Goal: Task Accomplishment & Management: Complete application form

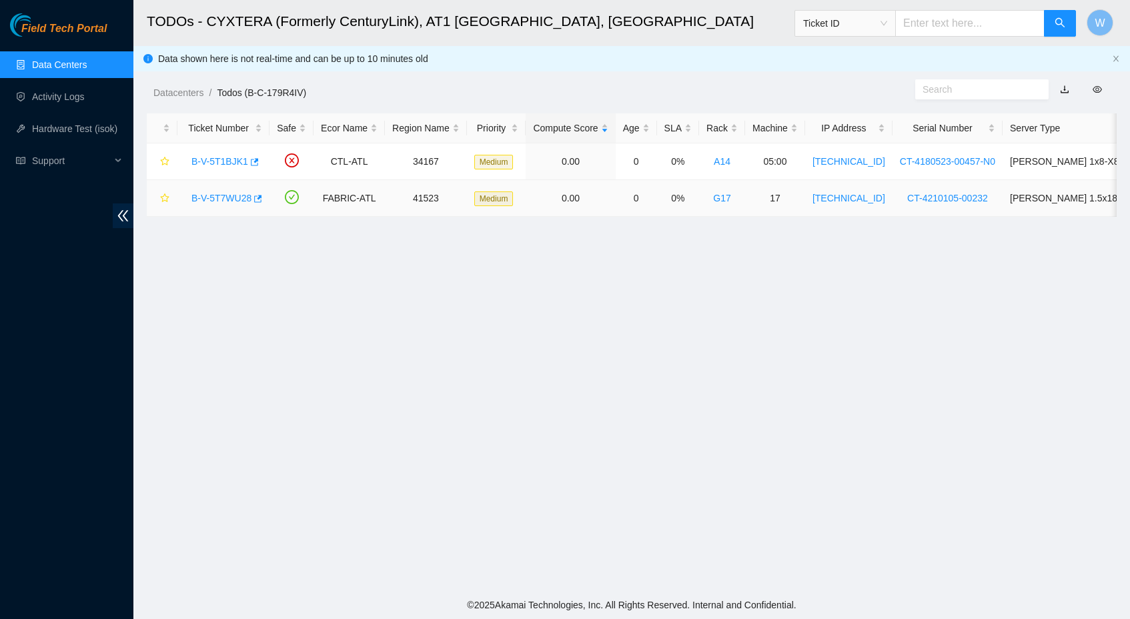
click at [233, 199] on link "B-V-5T7WU28" at bounding box center [221, 198] width 60 height 11
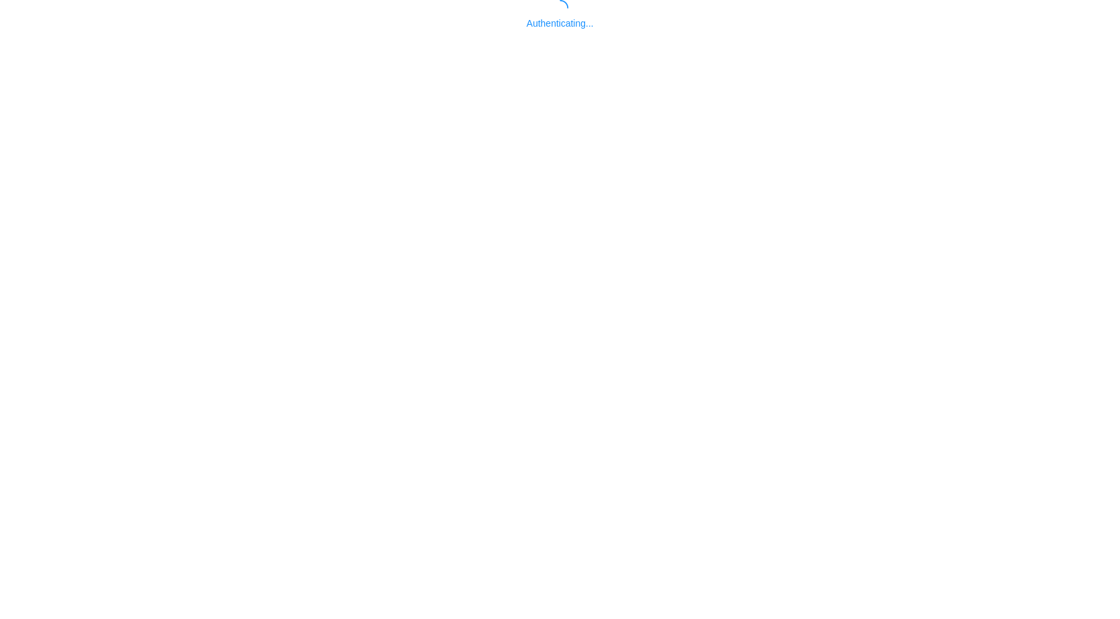
scroll to position [5, 0]
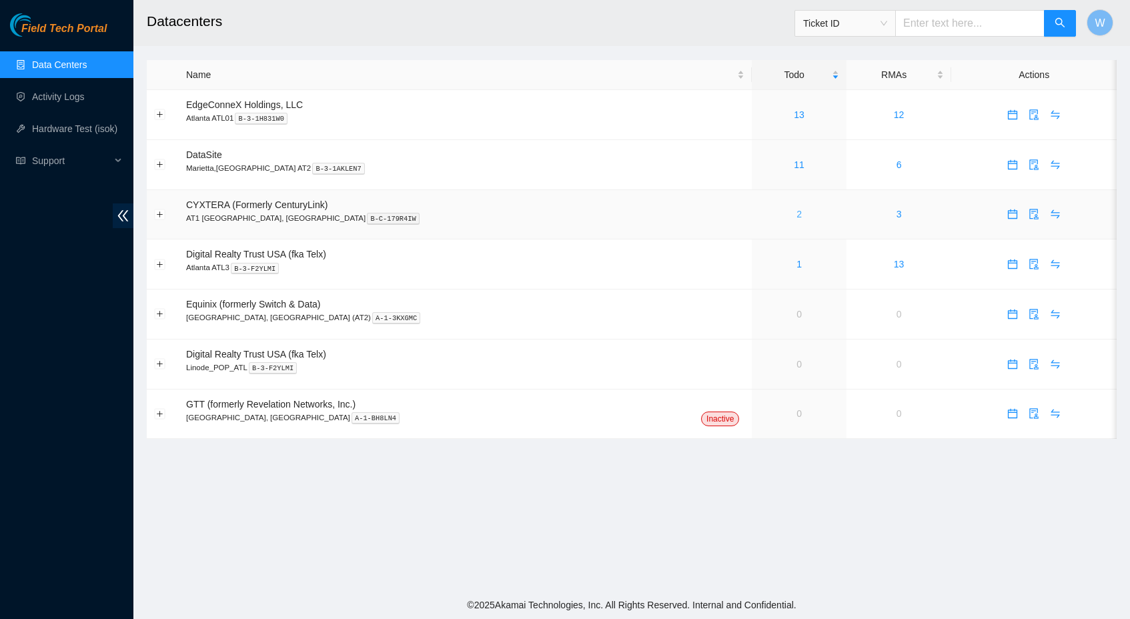
click at [796, 211] on link "2" at bounding box center [798, 214] width 5 height 11
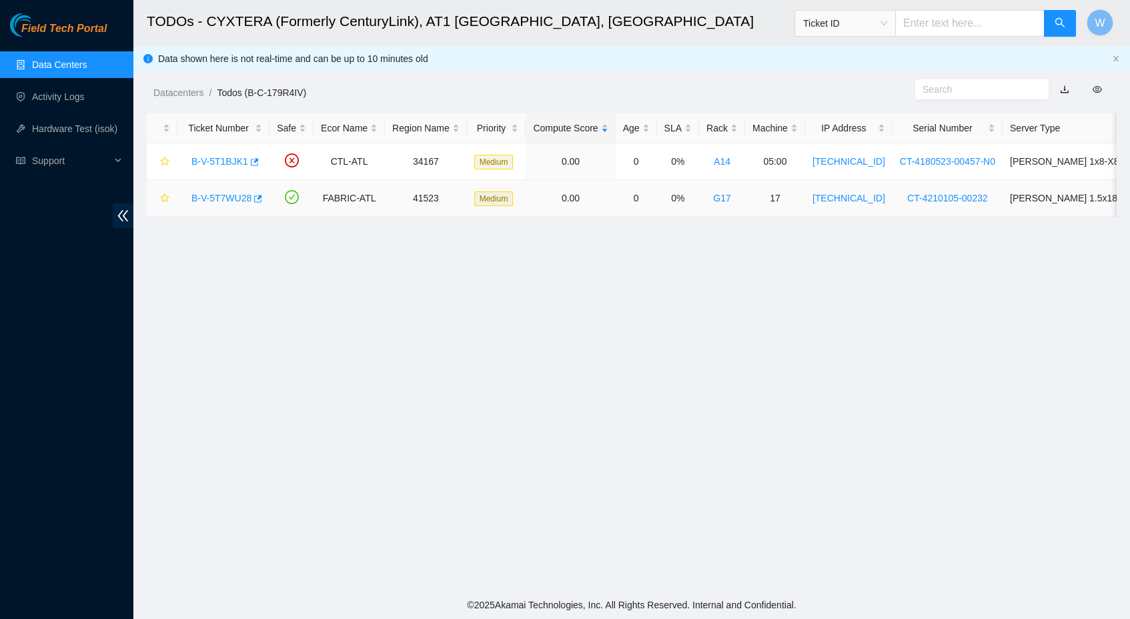
click at [226, 199] on link "B-V-5T7WU28" at bounding box center [221, 198] width 60 height 11
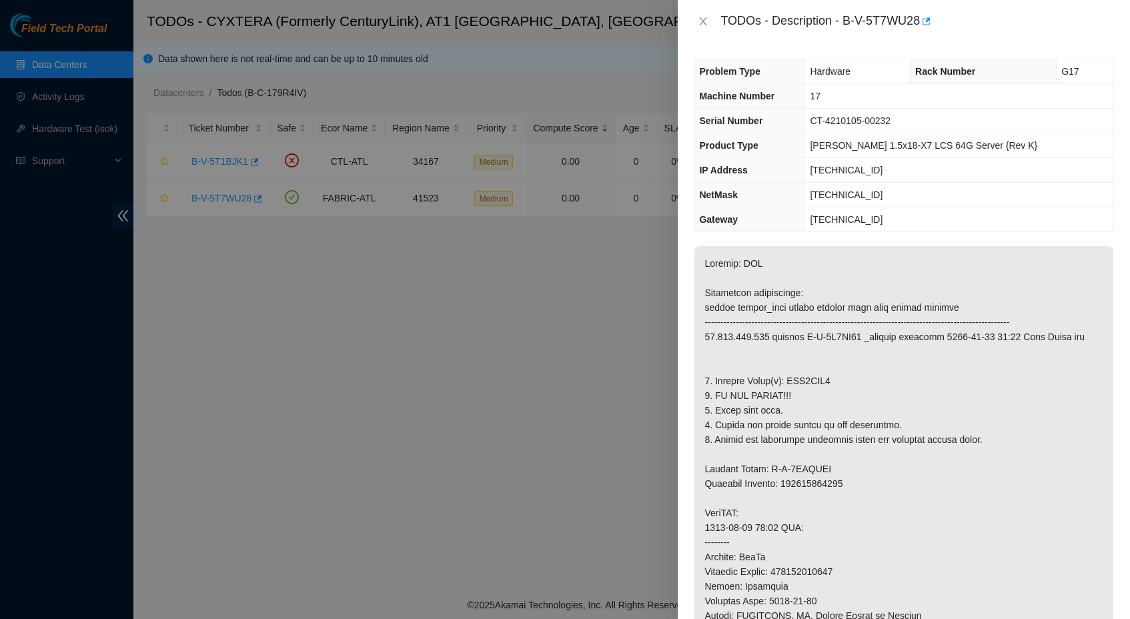
scroll to position [790, 0]
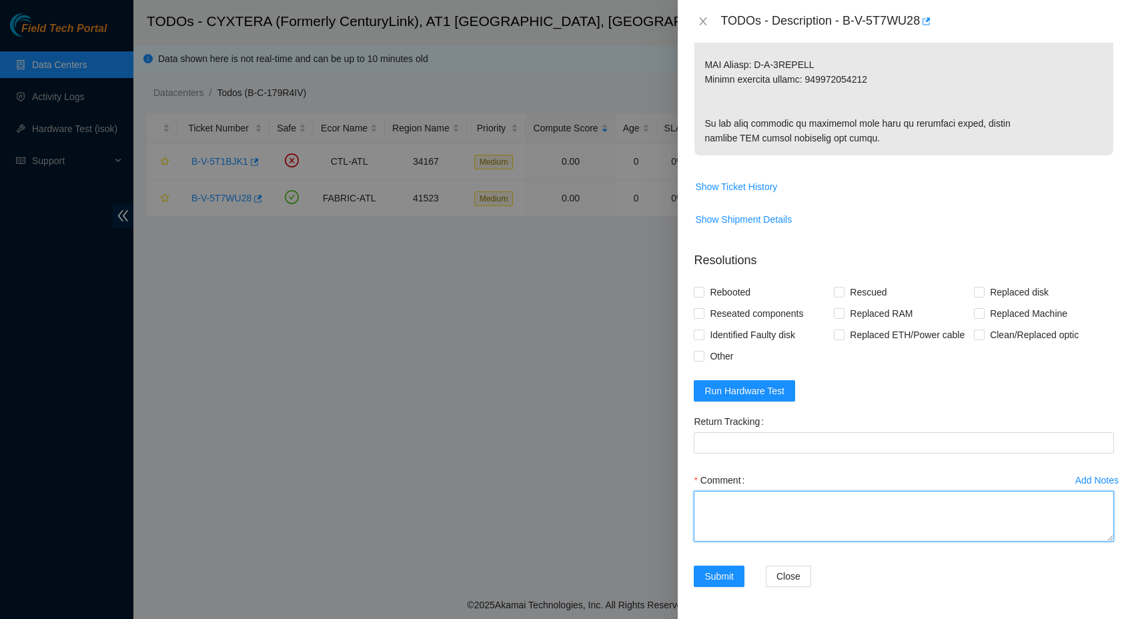
click at [826, 541] on textarea "Comment" at bounding box center [903, 516] width 420 height 51
type textarea "Replaced Bad disk With new Disk Rebooted Ran isok -"
drag, startPoint x: 739, startPoint y: 318, endPoint x: 814, endPoint y: 313, distance: 75.5
click at [741, 303] on span "Rebooted" at bounding box center [729, 291] width 51 height 21
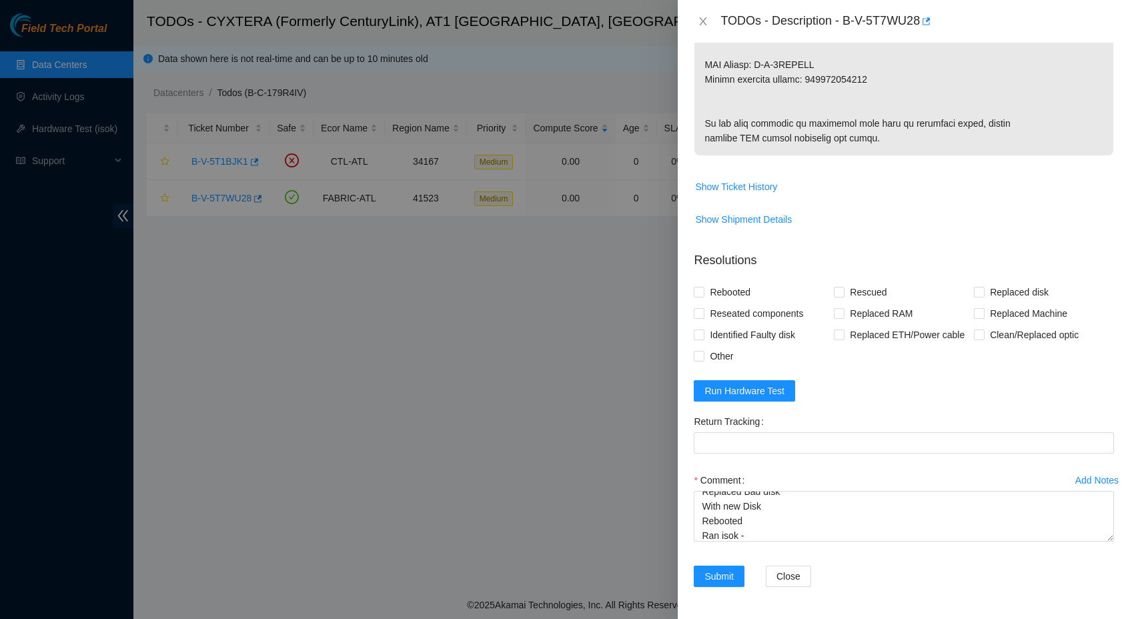
click at [703, 296] on input "Rebooted" at bounding box center [697, 291] width 9 height 9
checkbox input "true"
drag, startPoint x: 976, startPoint y: 315, endPoint x: 947, endPoint y: 323, distance: 29.6
click at [975, 296] on input "Replaced disk" at bounding box center [978, 291] width 9 height 9
checkbox input "true"
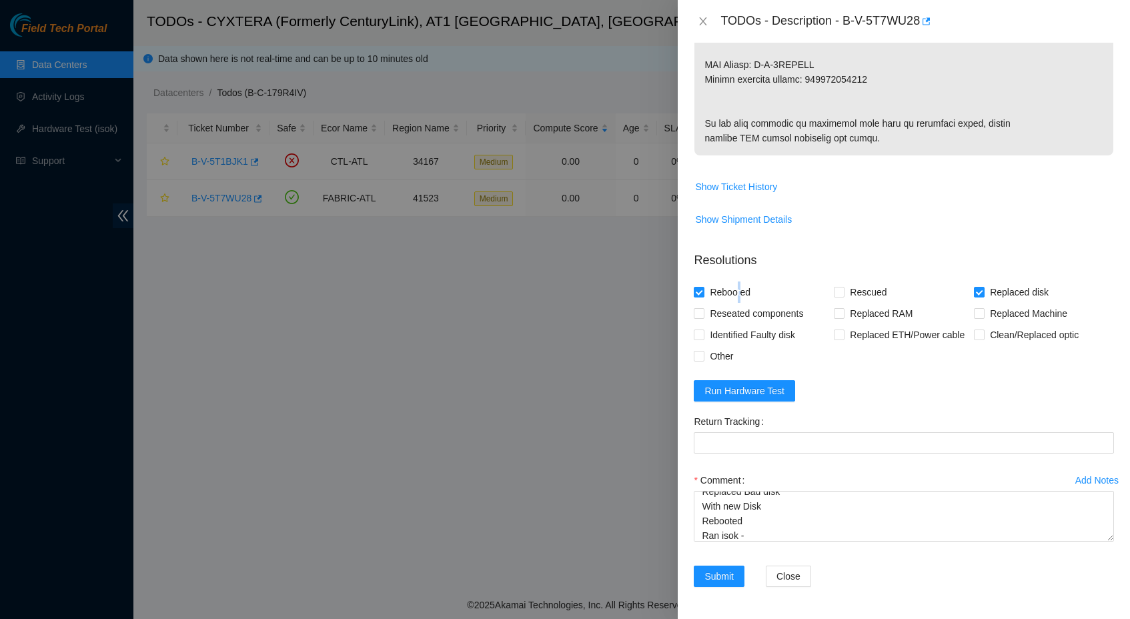
scroll to position [0, 0]
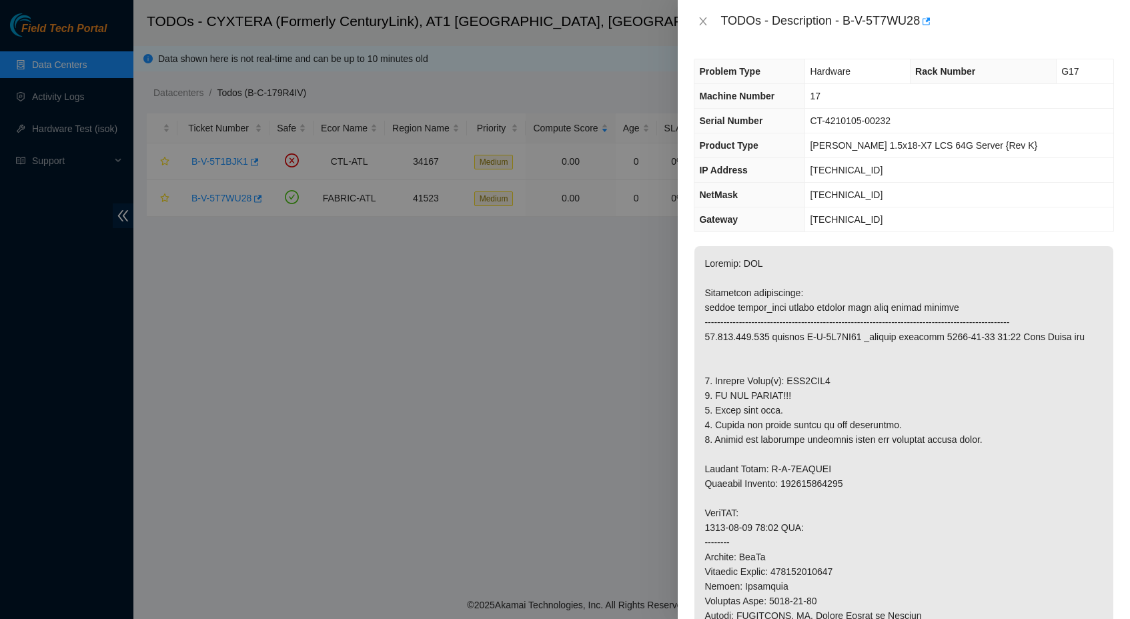
click at [810, 408] on p at bounding box center [903, 564] width 419 height 636
copy p "WJG1XLR1"
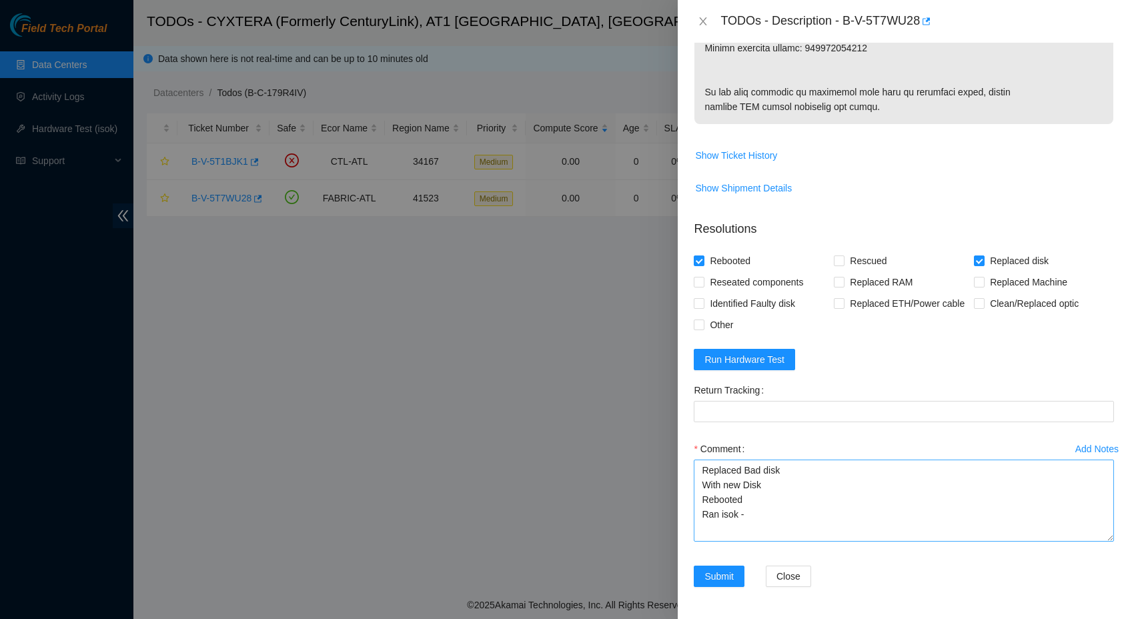
click at [1101, 541] on textarea "Replaced Bad disk With new Disk Rebooted Ran isok -" at bounding box center [903, 500] width 420 height 82
click at [796, 495] on textarea "Replaced Bad disk With new Disk Rebooted Ran isok -" at bounding box center [903, 500] width 420 height 81
paste textarea "WJG1XLR1"
click at [786, 514] on textarea "Replaced Bad disk WJG1XLR1 With new Disk Rebooted Ran isok -" at bounding box center [903, 500] width 420 height 81
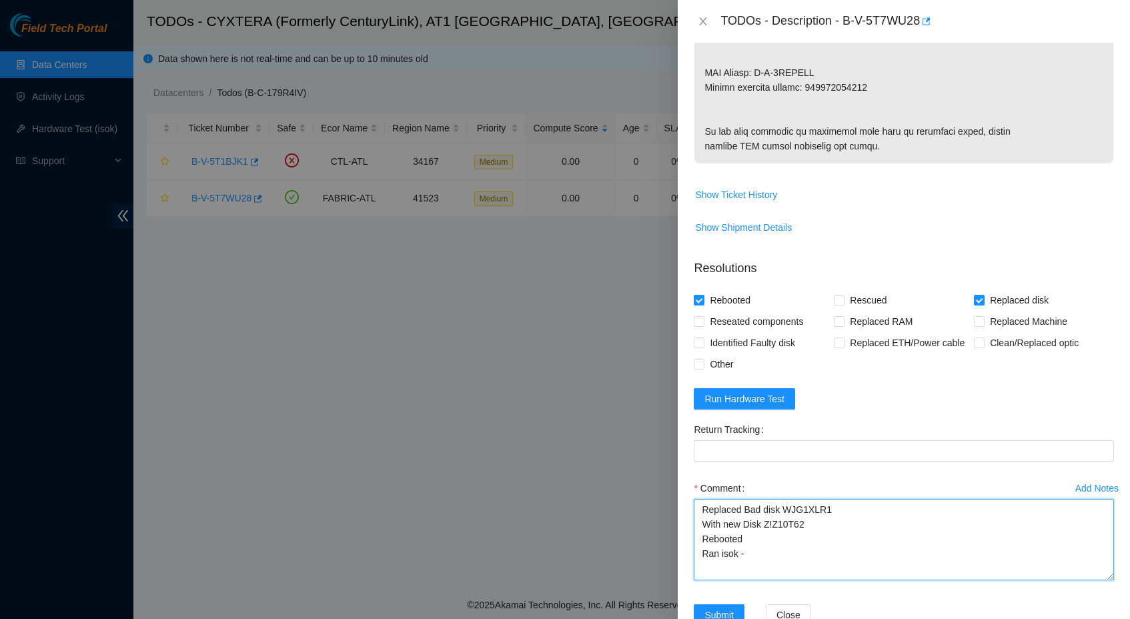
scroll to position [627, 0]
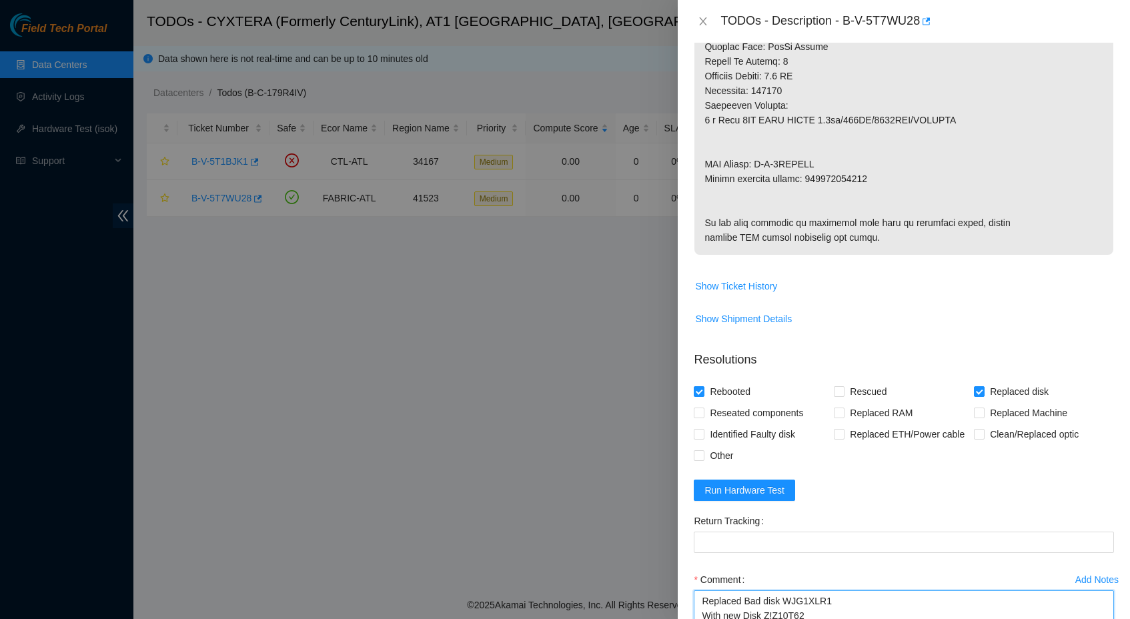
type textarea "Replaced Bad disk WJG1XLR1 With new Disk Z!Z10T62 Rebooted Ran isok -"
copy p "463470041963"
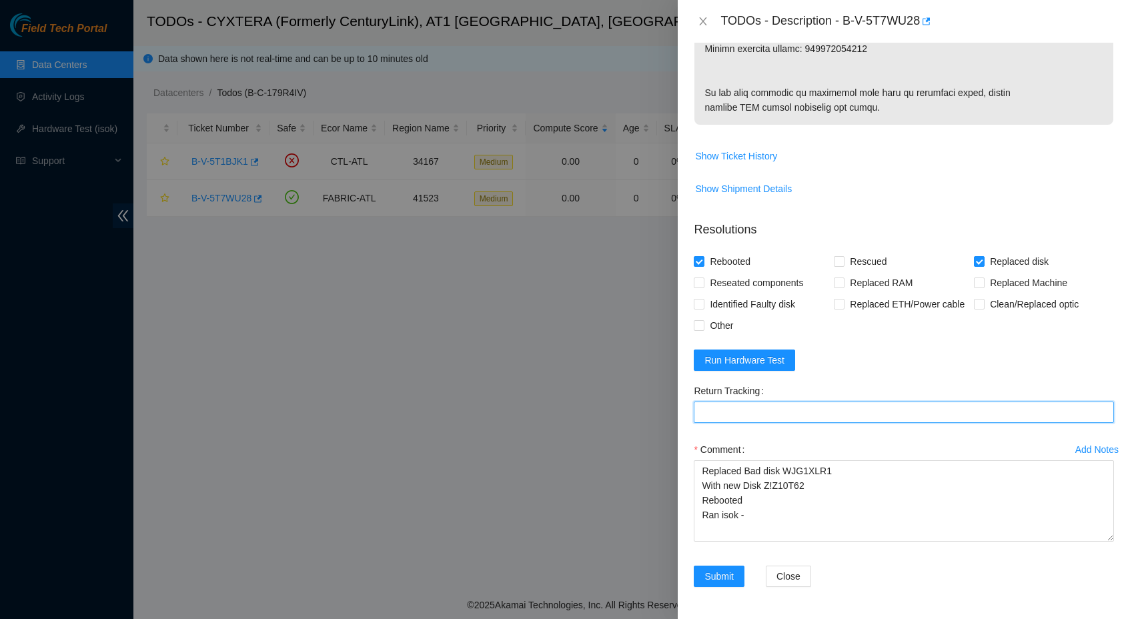
paste Tracking "463470041963"
type Tracking "463470041963"
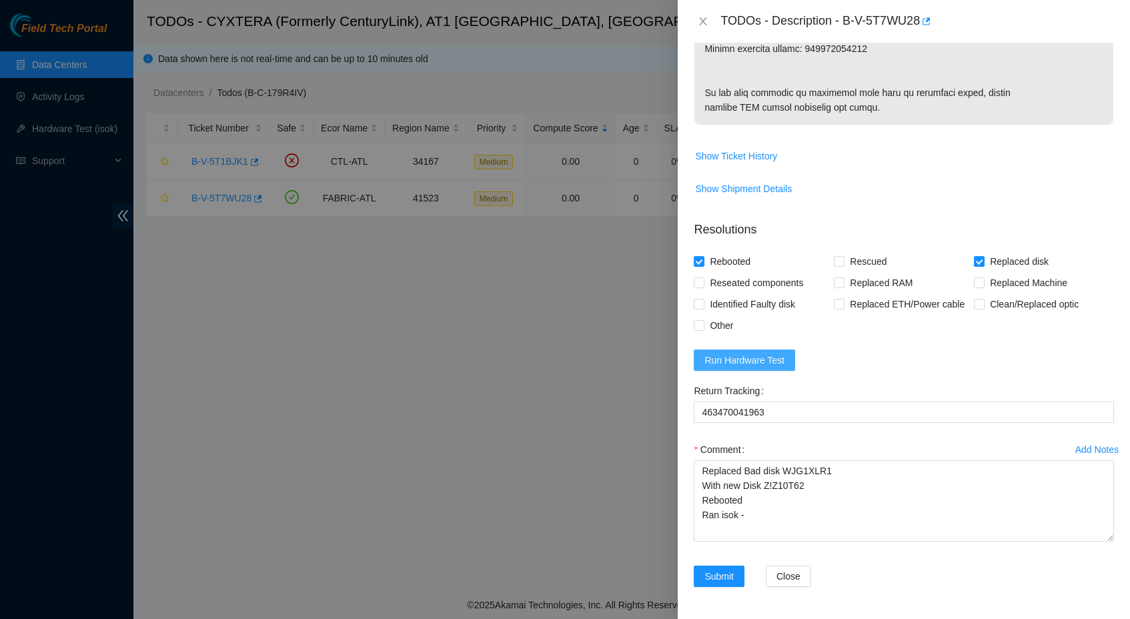
click at [756, 359] on span "Run Hardware Test" at bounding box center [744, 360] width 80 height 15
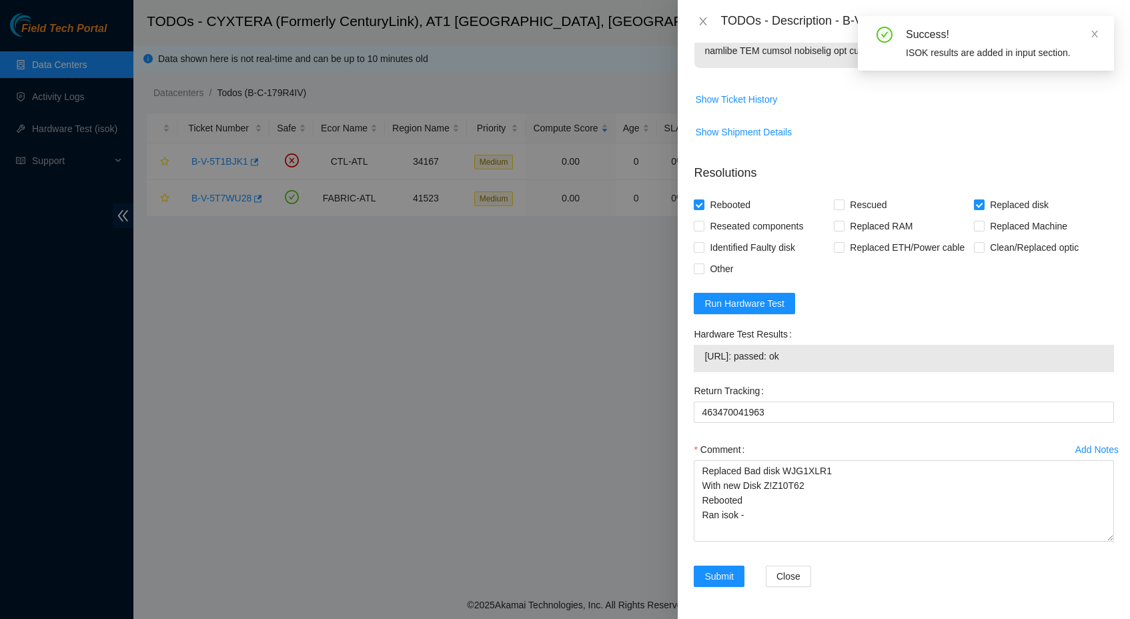
drag, startPoint x: 833, startPoint y: 408, endPoint x: 702, endPoint y: 408, distance: 130.7
click at [701, 372] on div "23.211.179.164: passed: ok" at bounding box center [903, 358] width 420 height 27
copy tbody "23.211.179.164: passed: ok"
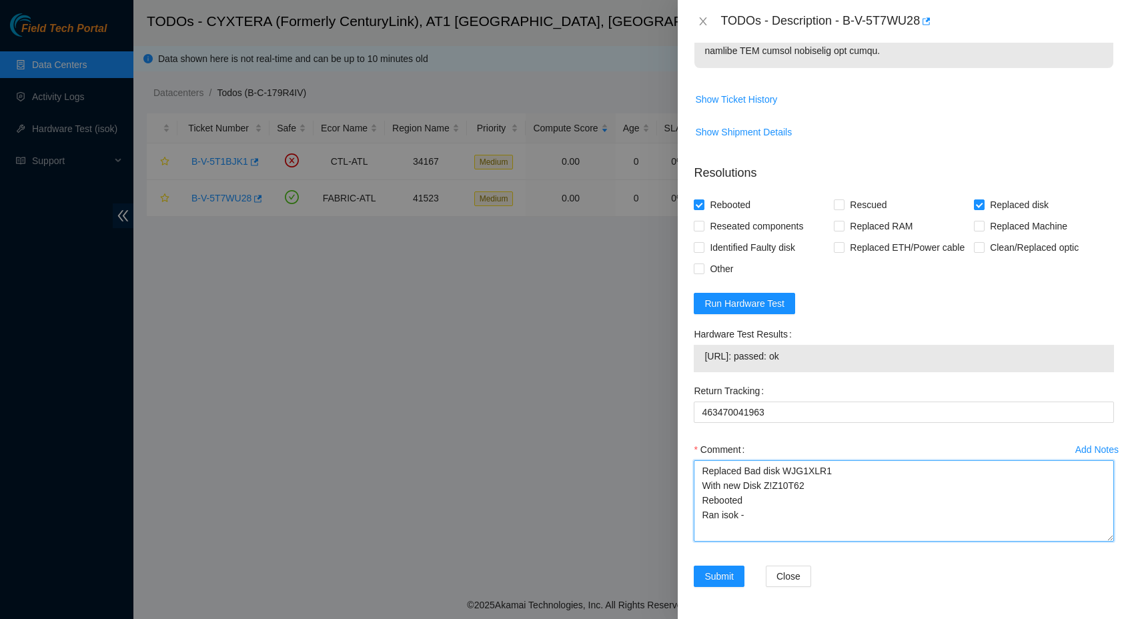
click at [767, 541] on textarea "Replaced Bad disk WJG1XLR1 With new Disk Z!Z10T62 Rebooted Ran isok -" at bounding box center [903, 500] width 420 height 81
paste textarea "23.211.179.164: passed: ok"
type textarea "Replaced Bad disk WJG1XLR1 With new Disk Z!Z10T62 Rebooted Ran isok -23.211.179…"
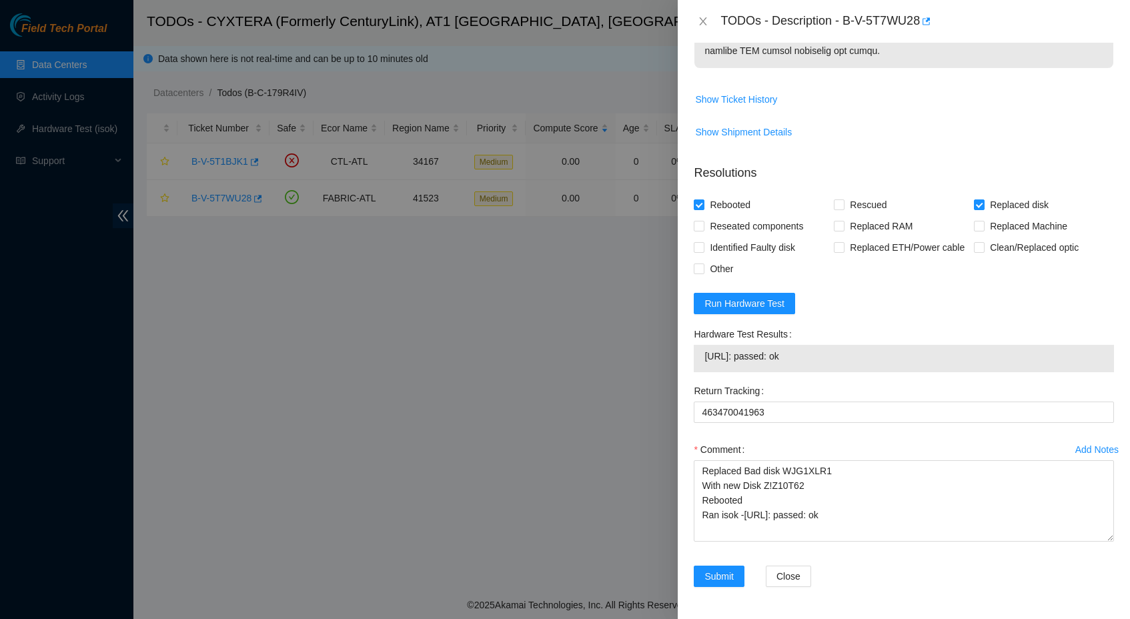
click at [831, 460] on div "Comment" at bounding box center [903, 449] width 420 height 21
click at [724, 571] on span "Submit" at bounding box center [718, 576] width 29 height 15
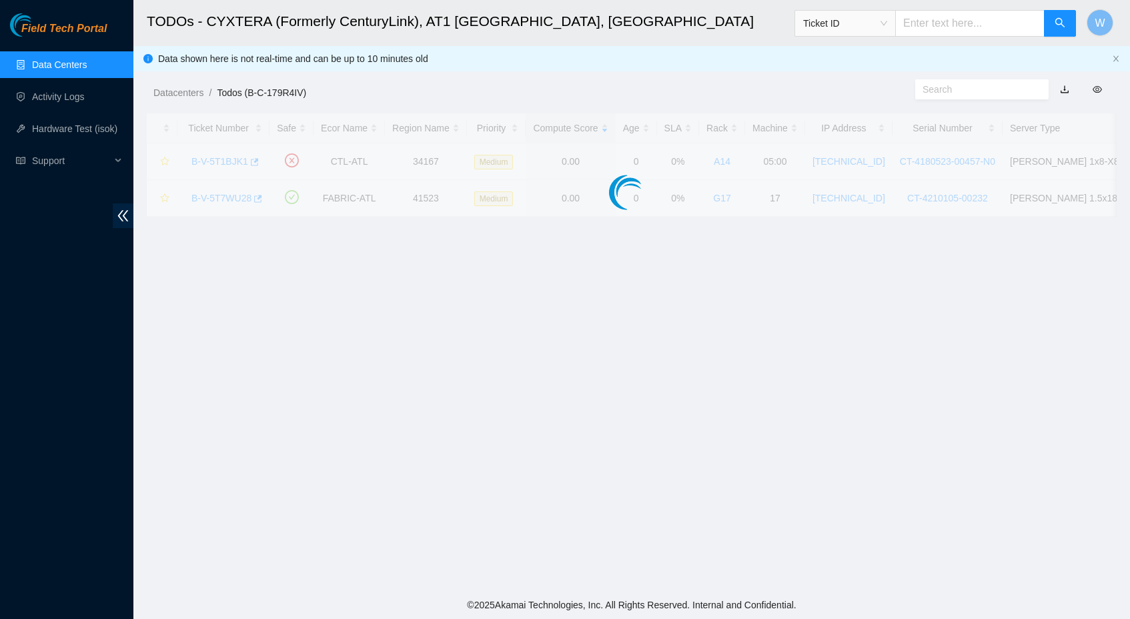
scroll to position [104, 0]
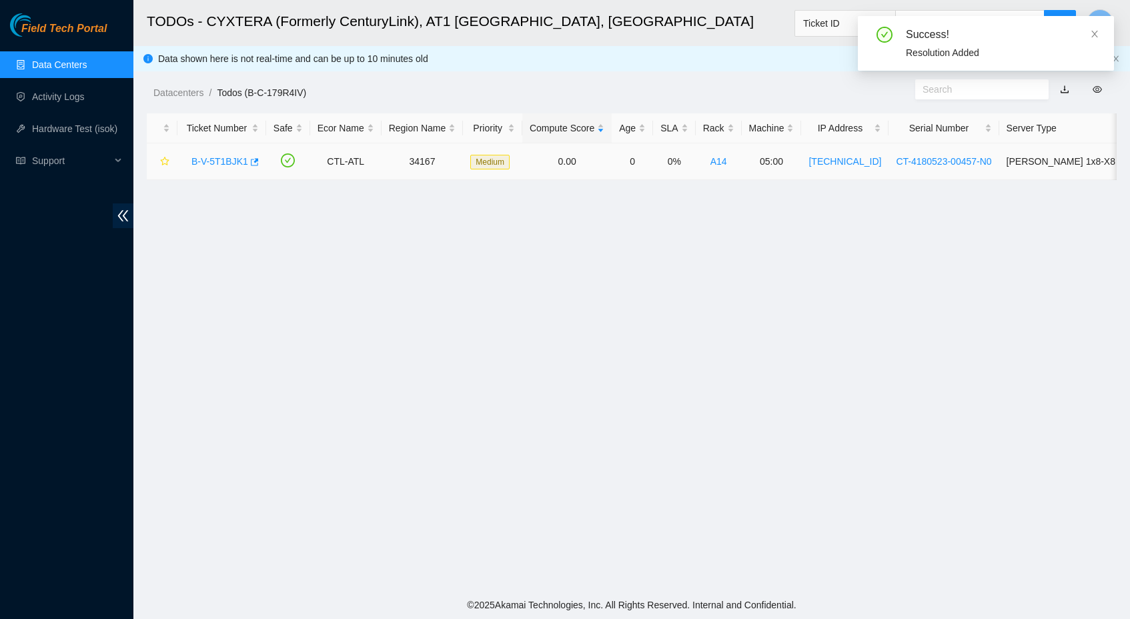
click at [233, 159] on link "B-V-5T1BJK1" at bounding box center [219, 161] width 57 height 11
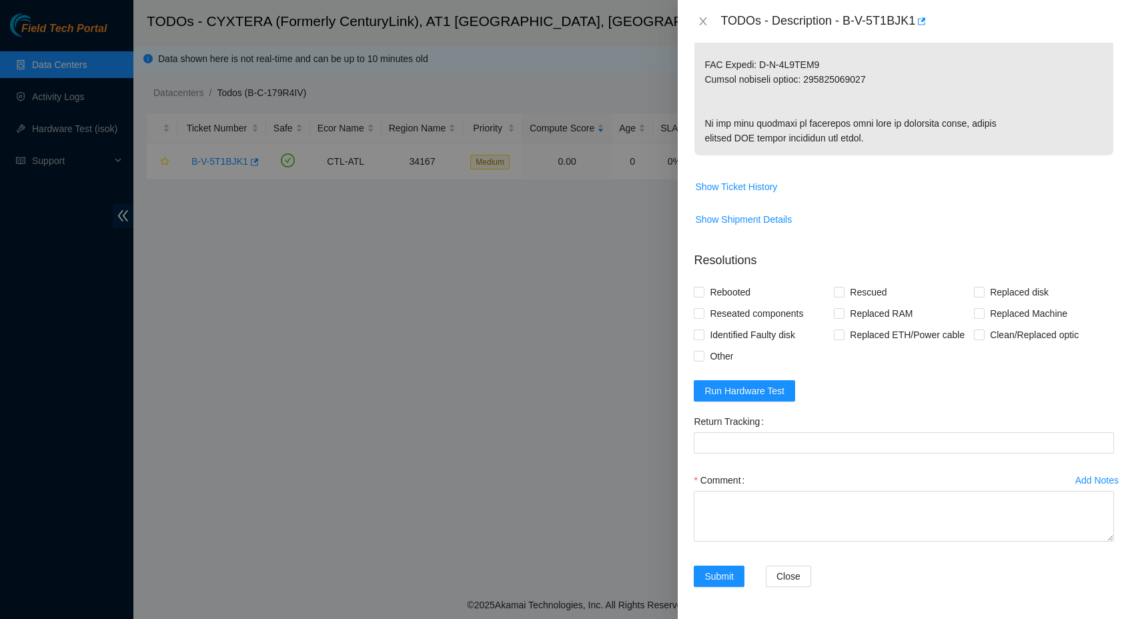
scroll to position [832, 0]
click at [801, 478] on div "Comment" at bounding box center [903, 479] width 420 height 21
click at [798, 495] on textarea "Comment" at bounding box center [903, 516] width 420 height 51
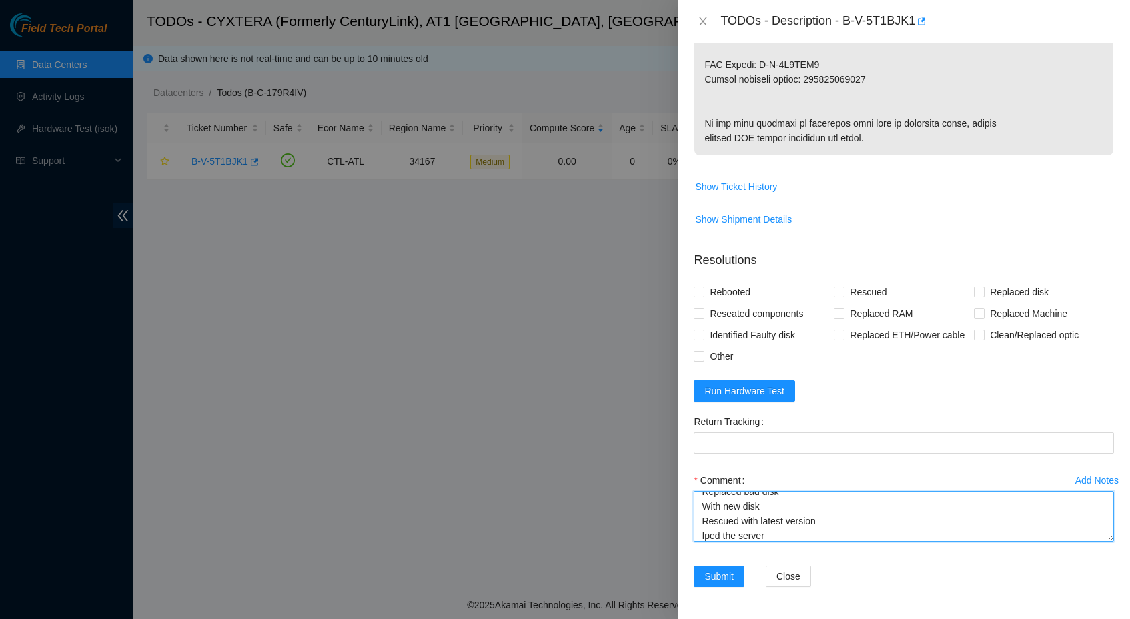
scroll to position [25, 0]
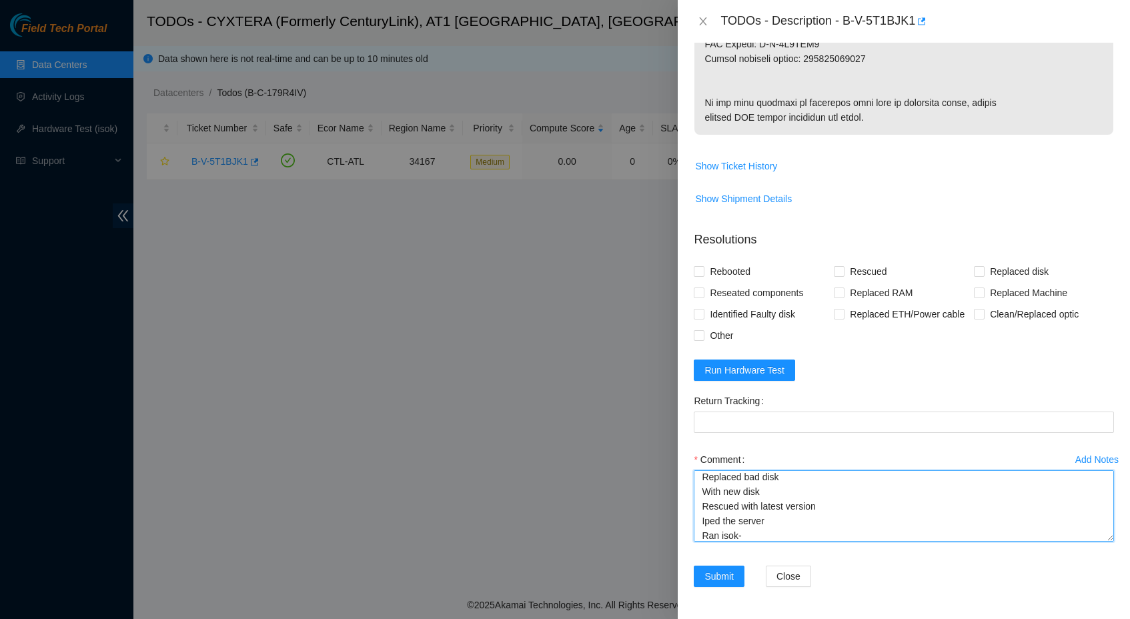
click at [1098, 541] on textarea "Replaced bad disk With new disk Rescued with latest version Iped the server Ran…" at bounding box center [903, 505] width 420 height 71
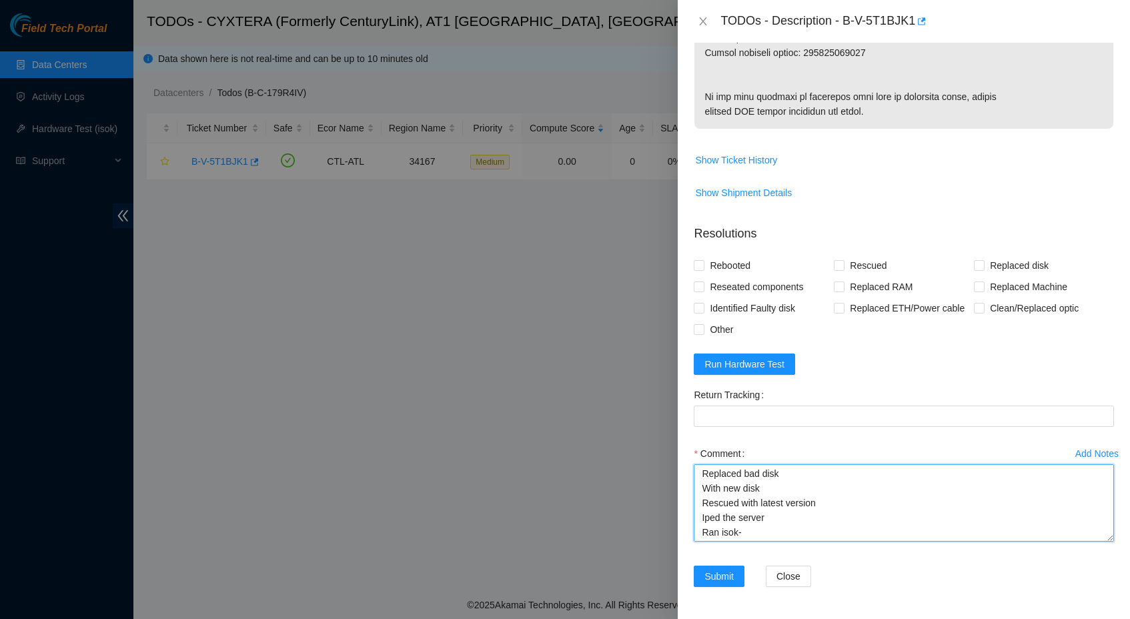
click at [794, 518] on textarea "Replaced bad disk With new disk Rescued with latest version Iped the server Ran…" at bounding box center [903, 502] width 420 height 77
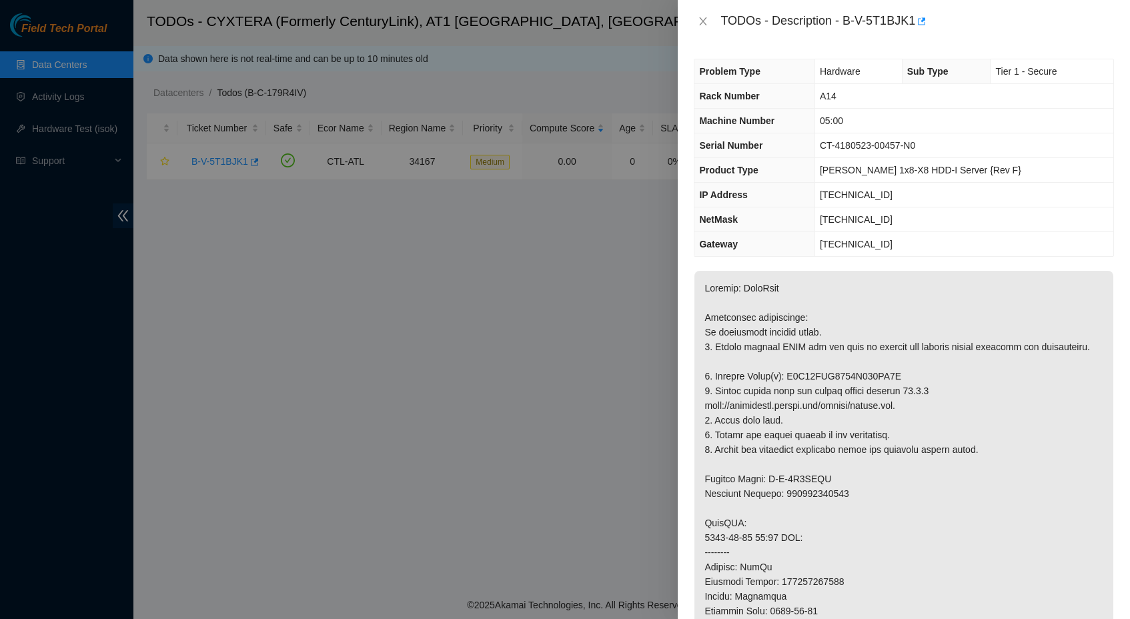
scroll to position [0, 0]
drag, startPoint x: 792, startPoint y: 391, endPoint x: 839, endPoint y: 387, distance: 46.8
click at [839, 387] on p at bounding box center [903, 581] width 419 height 621
copy p "S0N39TKN"
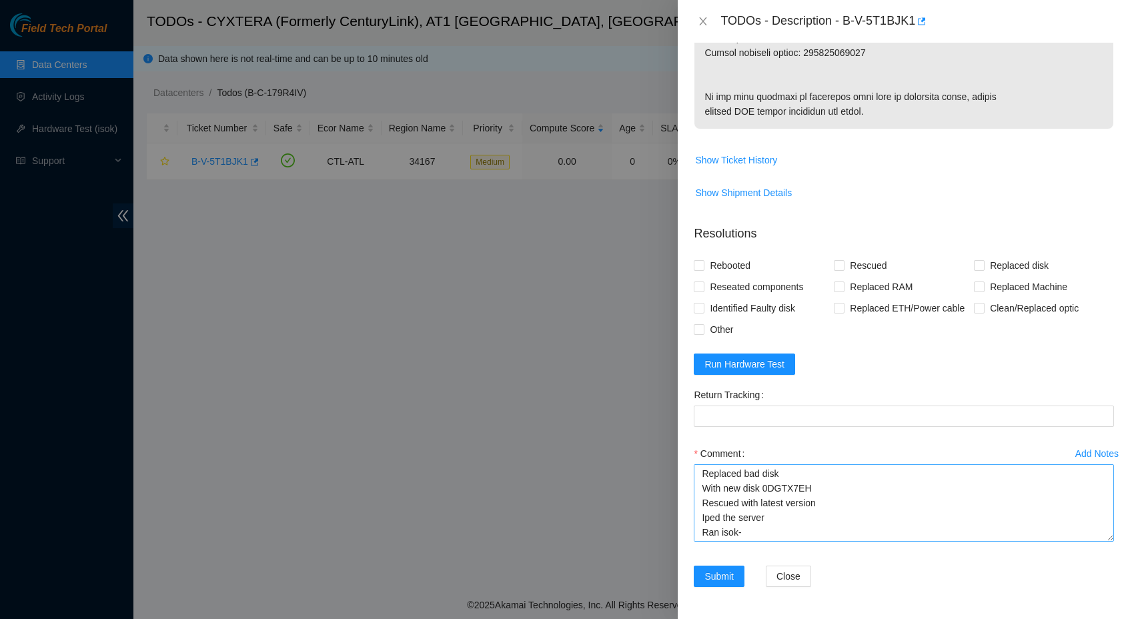
scroll to position [858, 0]
click at [810, 475] on textarea "Replaced bad disk With new disk 0DGTX7EH Rescued with latest version Iped the s…" at bounding box center [903, 502] width 420 height 77
paste textarea "S0N39TKN"
drag, startPoint x: 744, startPoint y: 530, endPoint x: 689, endPoint y: 473, distance: 79.2
click at [689, 473] on div "Add Notes Comment Replaced bad disk S0N39TKN With new disk 0DGTX7EH Rescued wit…" at bounding box center [903, 504] width 431 height 123
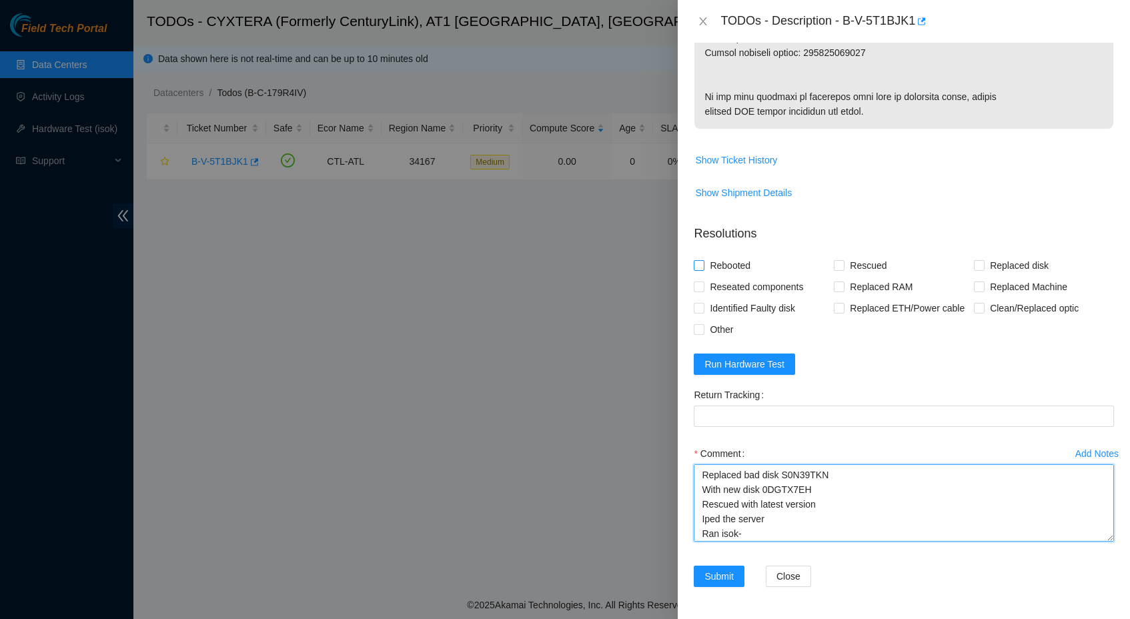
type textarea "Replaced bad disk S0N39TKN With new disk 0DGTX7EH Rescued with latest version I…"
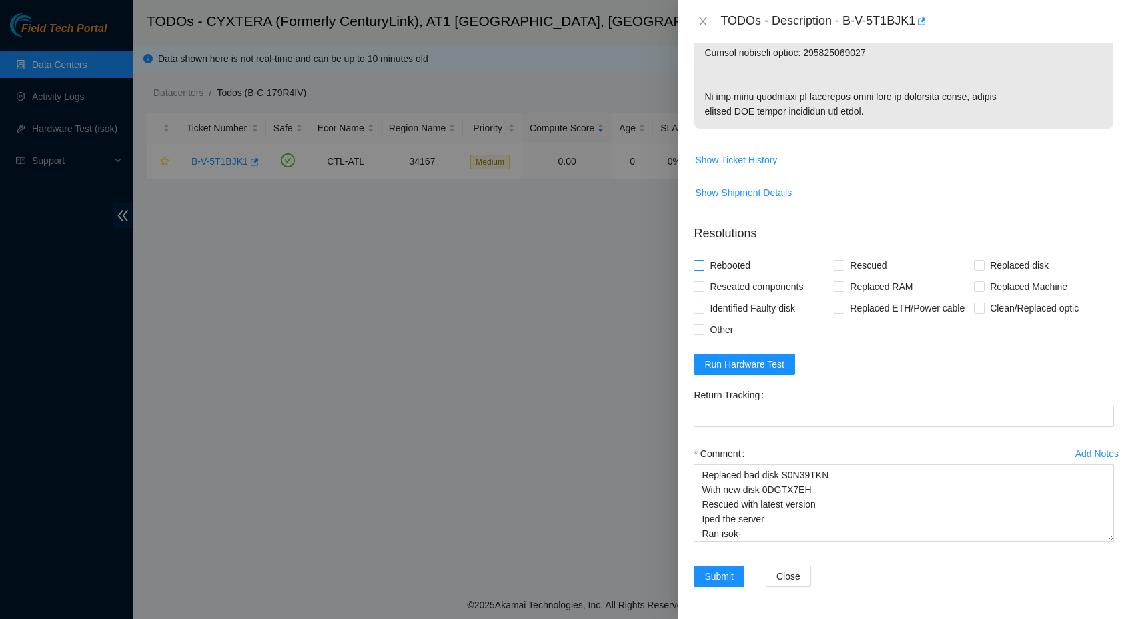
click at [719, 255] on span "Rebooted" at bounding box center [729, 265] width 51 height 21
click at [703, 260] on input "Rebooted" at bounding box center [697, 264] width 9 height 9
checkbox input "true"
click at [870, 255] on span "Rescued" at bounding box center [867, 265] width 47 height 21
click at [843, 260] on input "Rescued" at bounding box center [838, 264] width 9 height 9
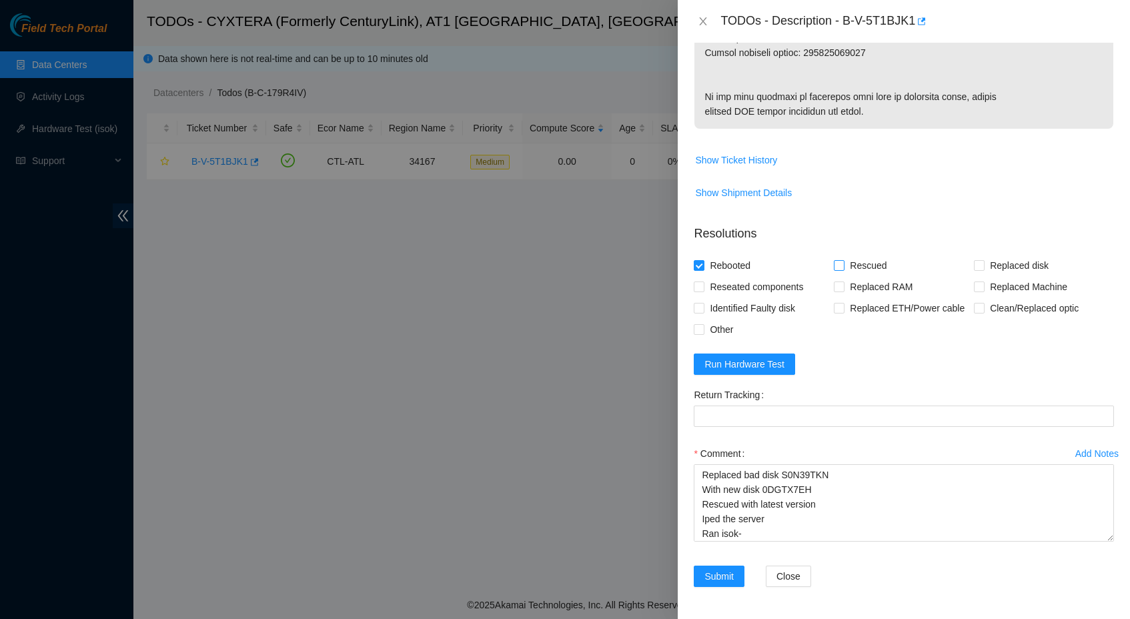
checkbox input "true"
click at [1009, 255] on span "Replaced disk" at bounding box center [1018, 265] width 69 height 21
click at [983, 260] on input "Replaced disk" at bounding box center [978, 264] width 9 height 9
checkbox input "true"
click at [794, 362] on button "Run Hardware Test" at bounding box center [743, 363] width 101 height 21
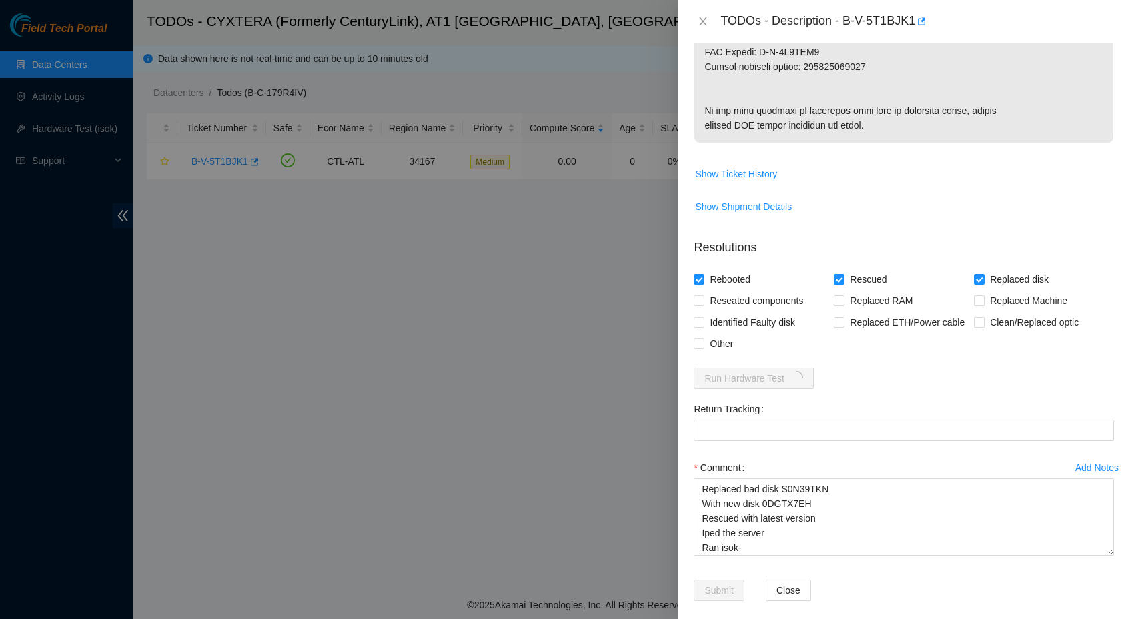
scroll to position [639, 0]
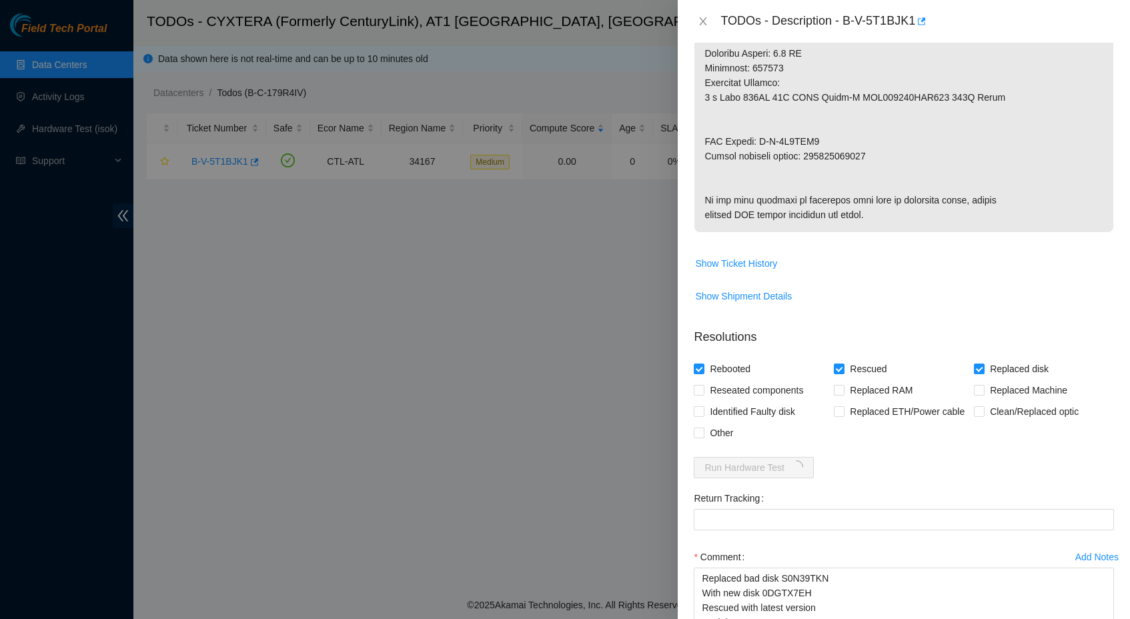
scroll to position [722, 0]
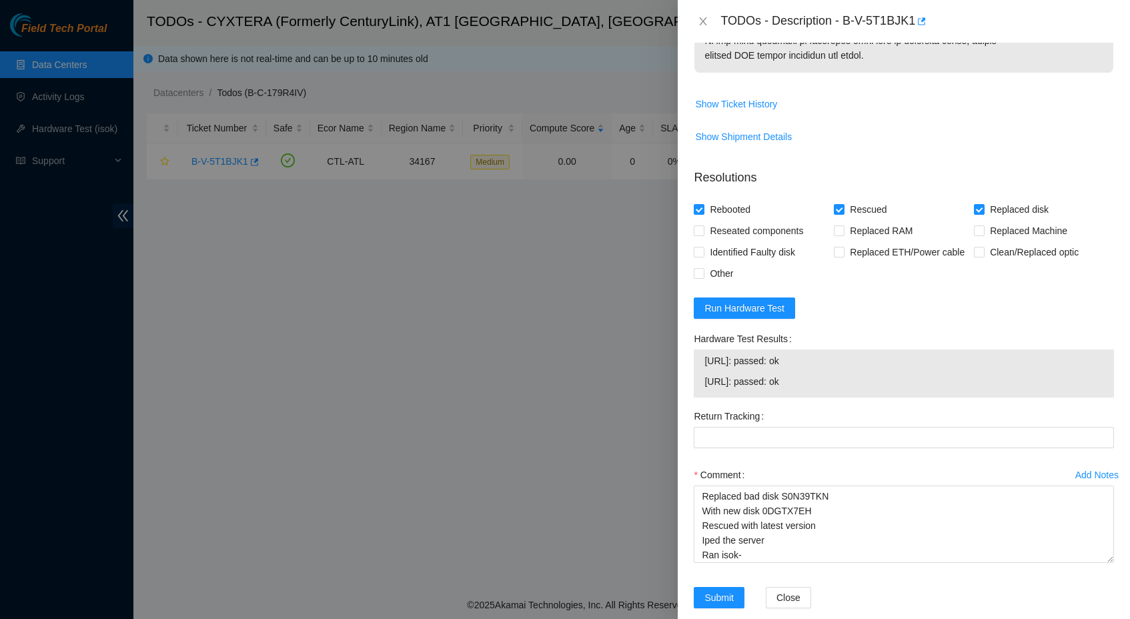
drag, startPoint x: 822, startPoint y: 455, endPoint x: 706, endPoint y: 459, distance: 116.1
click at [706, 368] on span "23.54.168.204: passed: ok" at bounding box center [903, 360] width 399 height 15
copy span "23.54.168.204: passed: ok"
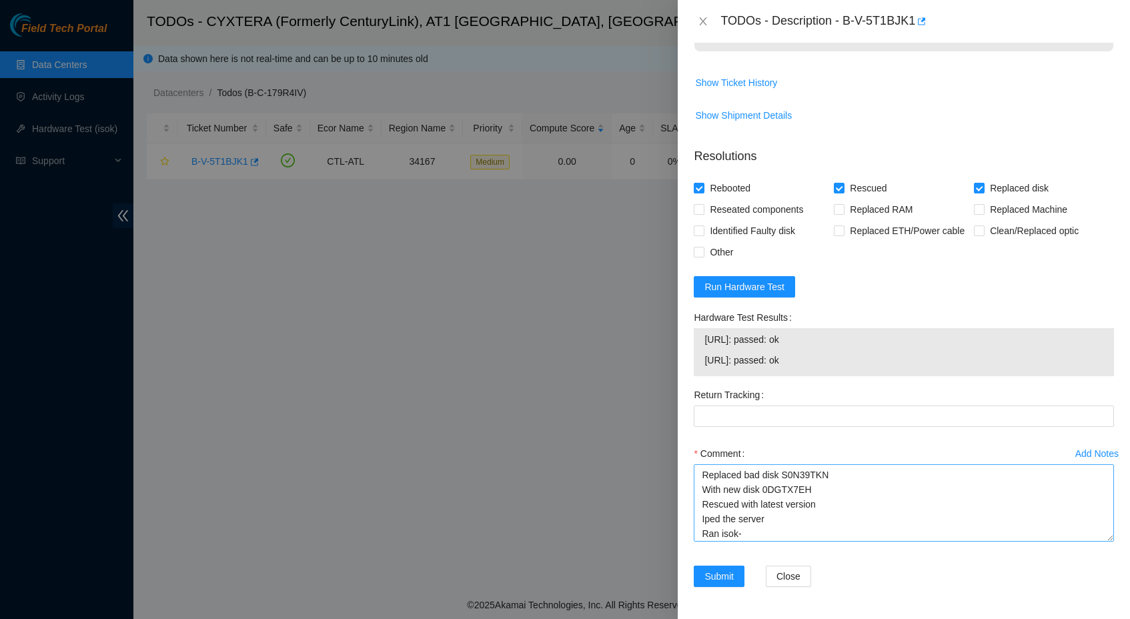
scroll to position [3, 0]
click at [778, 532] on textarea "Replaced bad disk S0N39TKN With new disk 0DGTX7EH Rescued with latest version I…" at bounding box center [903, 502] width 420 height 77
paste textarea "23.54.168.204: passed: ok"
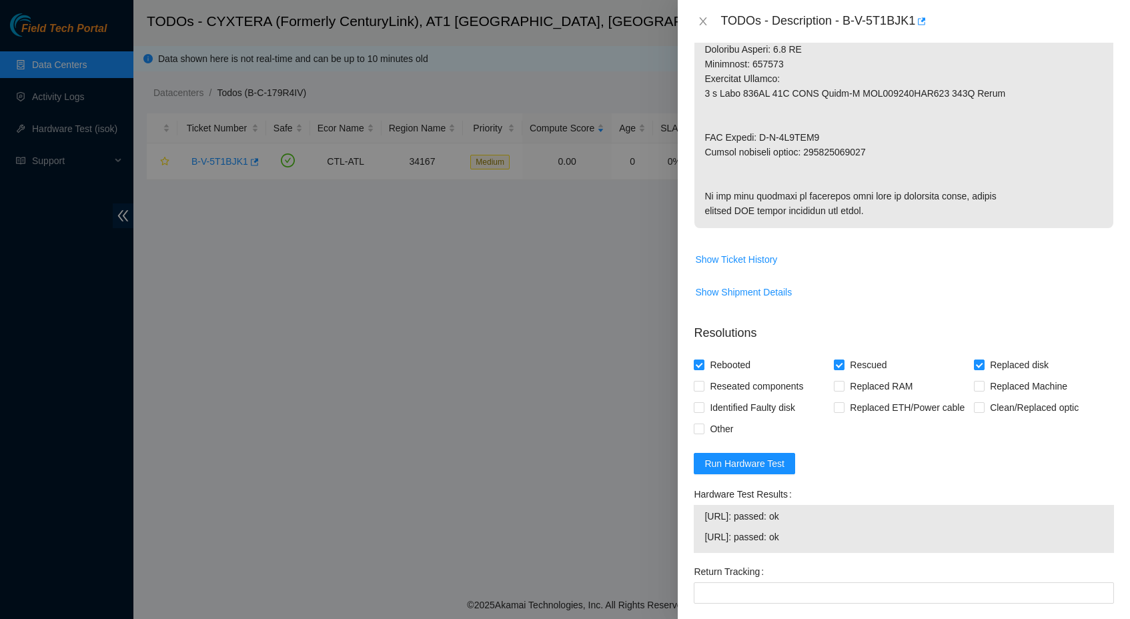
scroll to position [507, 0]
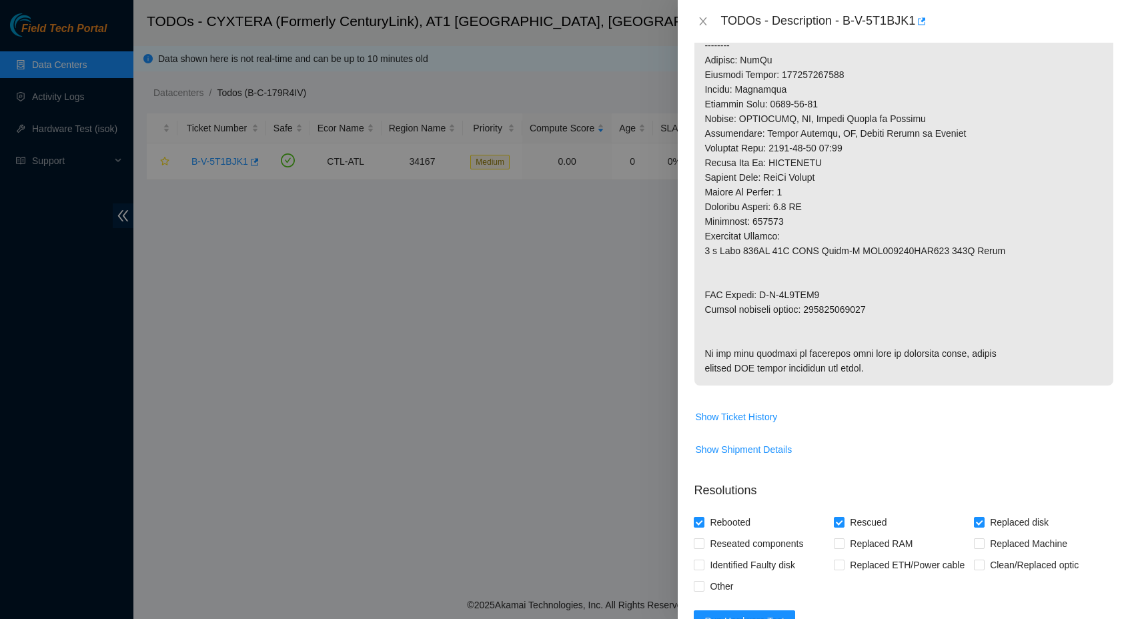
type textarea "Replaced bad disk S0N39TKN With new disk 0DGTX7EH Rescued with latest version I…"
click at [845, 323] on p at bounding box center [903, 74] width 419 height 621
copy p "463470041507"
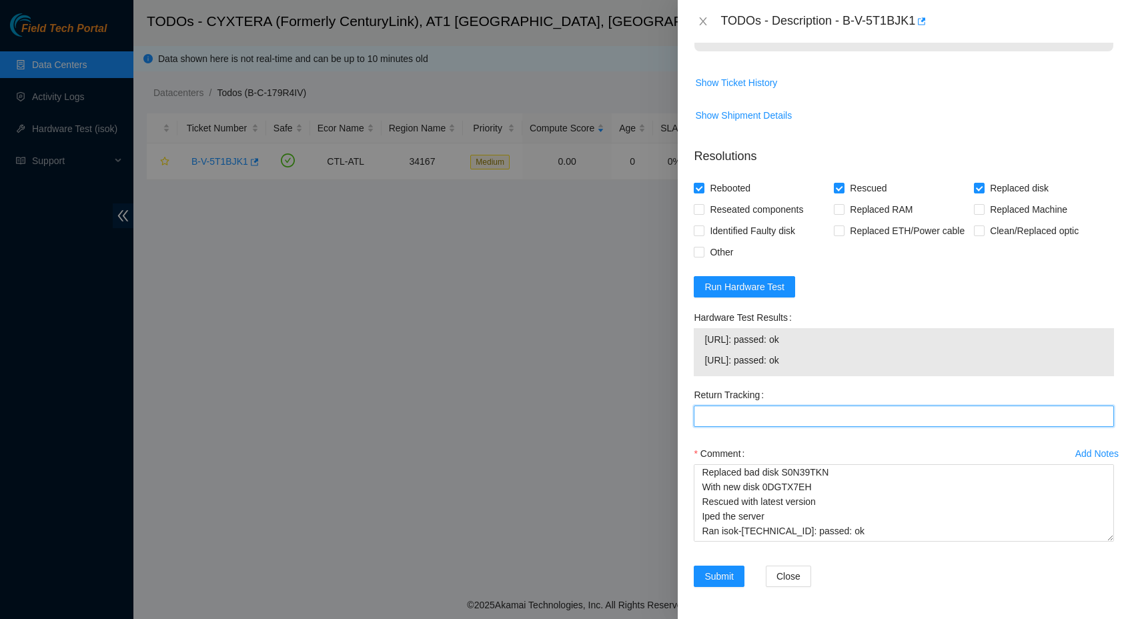
click at [789, 427] on Tracking "Return Tracking" at bounding box center [903, 415] width 420 height 21
paste Tracking "463470041507"
type Tracking "463470041507"
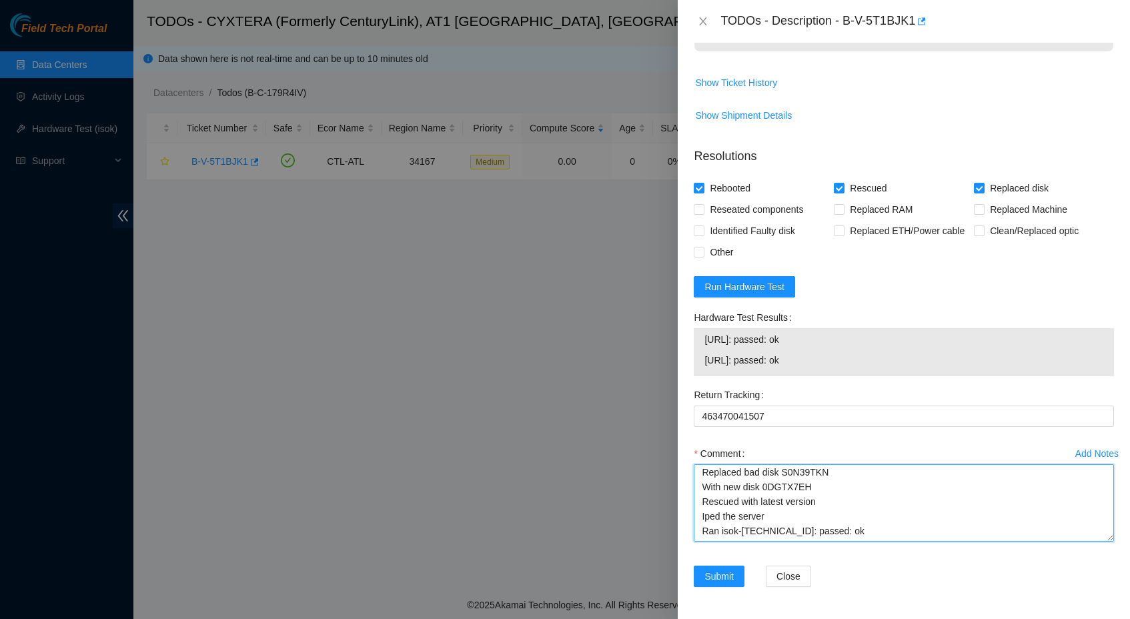
scroll to position [0, 0]
drag, startPoint x: 856, startPoint y: 525, endPoint x: 699, endPoint y: 463, distance: 168.5
click at [699, 463] on div "Comment Replaced bad disk S0N39TKN With new disk 0DGTX7EH Rescued with latest v…" at bounding box center [903, 496] width 420 height 107
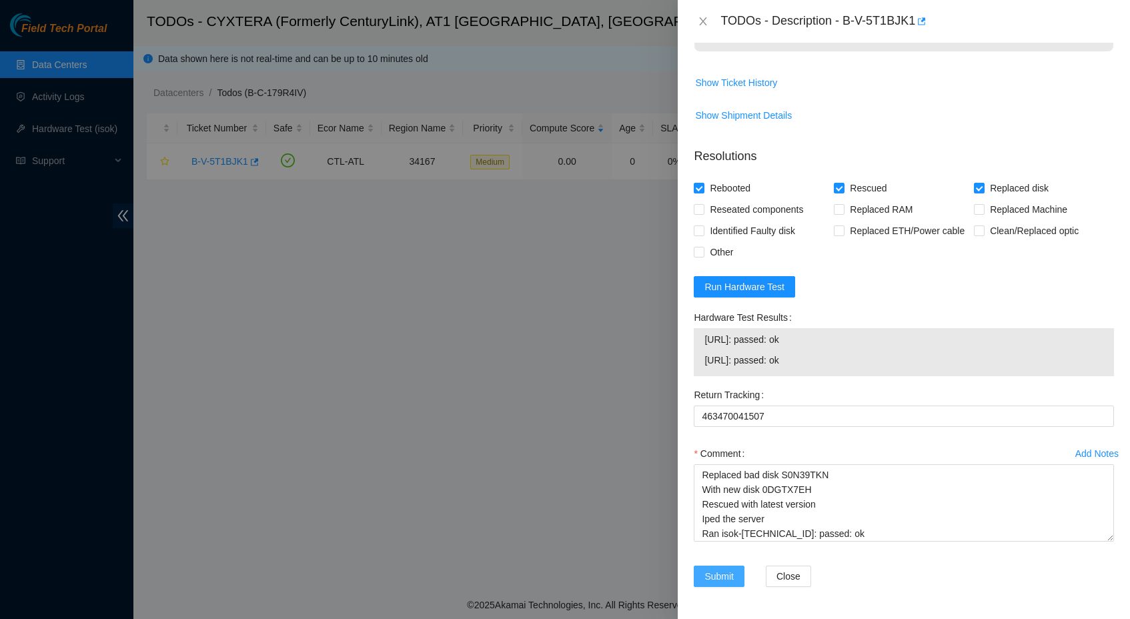
click at [724, 580] on span "Submit" at bounding box center [718, 576] width 29 height 15
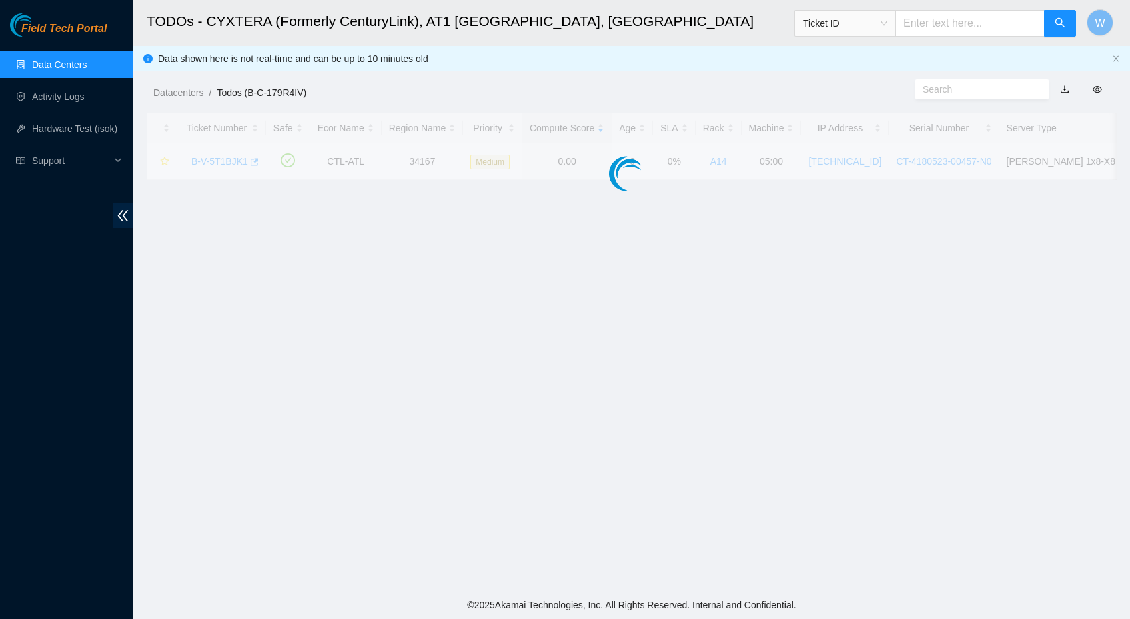
scroll to position [104, 0]
